Goal: Task Accomplishment & Management: Use online tool/utility

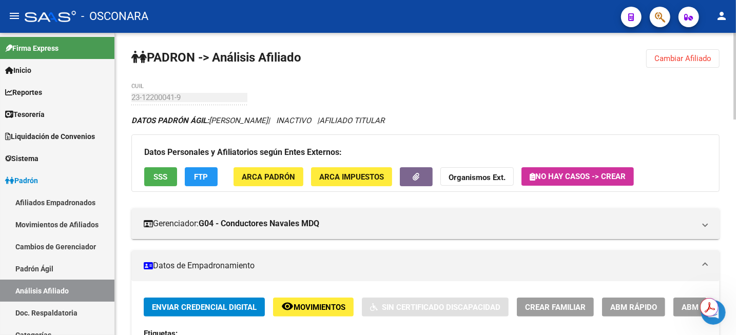
click at [664, 56] on span "Cambiar Afiliado" at bounding box center [682, 58] width 57 height 9
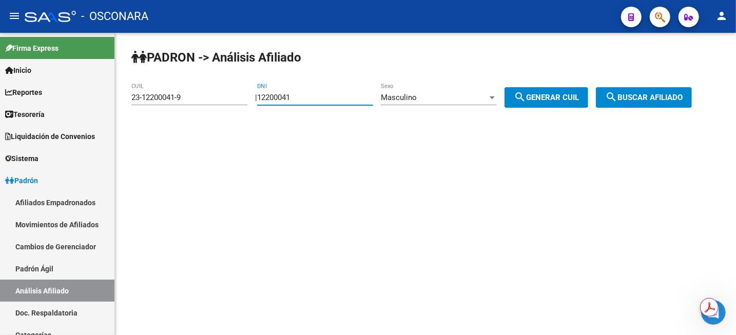
click at [307, 102] on input "12200041" at bounding box center [315, 97] width 116 height 9
type input "14446382"
click at [442, 98] on div "Masculino" at bounding box center [434, 97] width 107 height 9
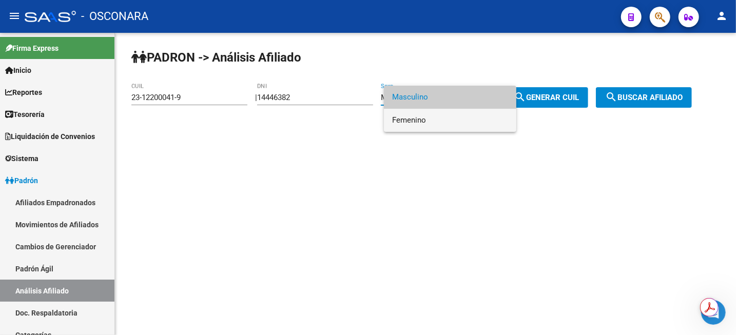
click at [434, 127] on span "Femenino" at bounding box center [450, 120] width 116 height 23
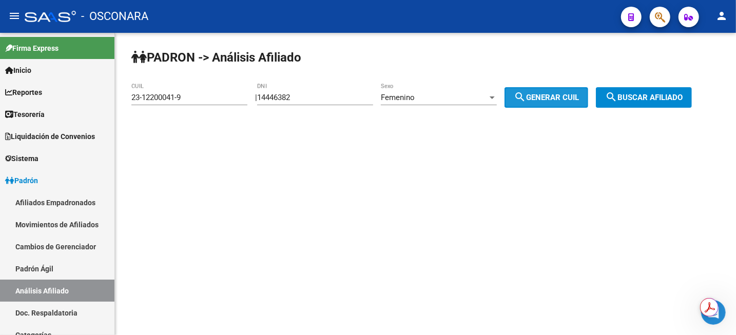
click at [573, 97] on span "search Generar CUIL" at bounding box center [546, 97] width 65 height 9
type input "27-14446382-5"
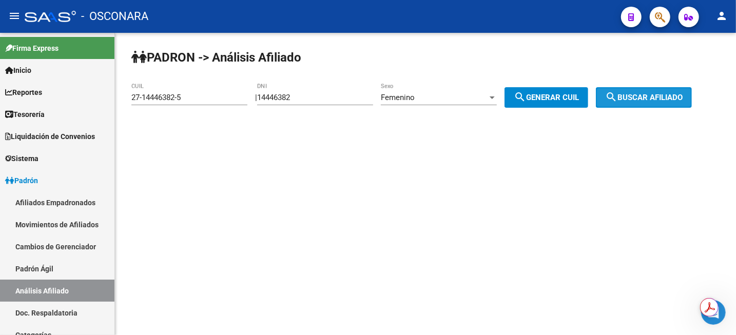
drag, startPoint x: 665, startPoint y: 100, endPoint x: 659, endPoint y: 107, distance: 9.5
click at [663, 100] on span "search Buscar afiliado" at bounding box center [643, 97] width 77 height 9
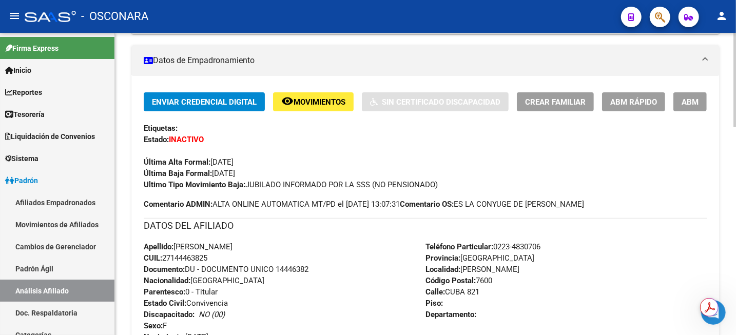
scroll to position [229, 0]
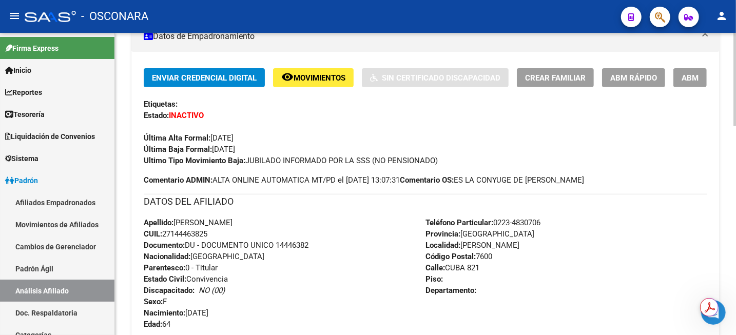
click at [185, 233] on span "CUIL: 27144463825" at bounding box center [176, 233] width 64 height 9
copy span "27144463825"
